Goal: Task Accomplishment & Management: Manage account settings

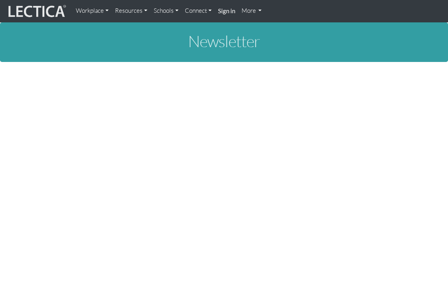
scroll to position [238, 0]
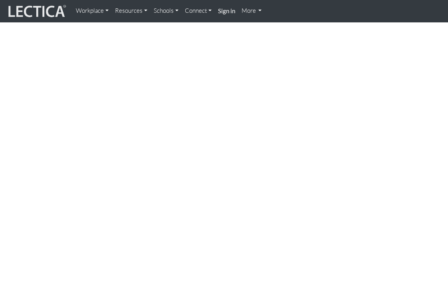
click at [219, 11] on strong "Sign in" at bounding box center [226, 10] width 17 height 7
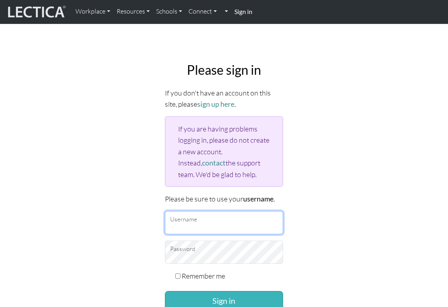
type input "fjtayk33@gmail.com"
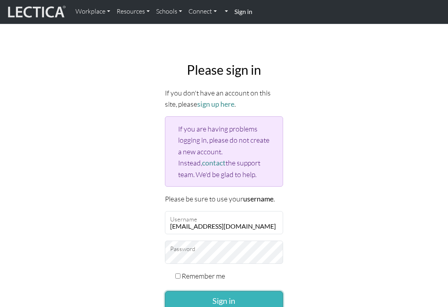
click at [201, 302] on button "Sign in" at bounding box center [224, 300] width 118 height 19
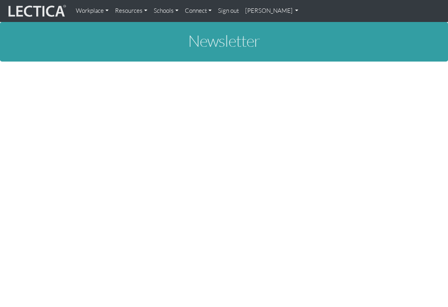
click at [256, 12] on link "[PERSON_NAME]" at bounding box center [272, 11] width 60 height 16
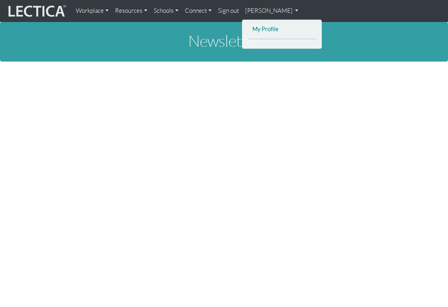
click at [265, 29] on link "My Profile" at bounding box center [282, 29] width 64 height 10
